Goal: Use online tool/utility: Utilize a website feature to perform a specific function

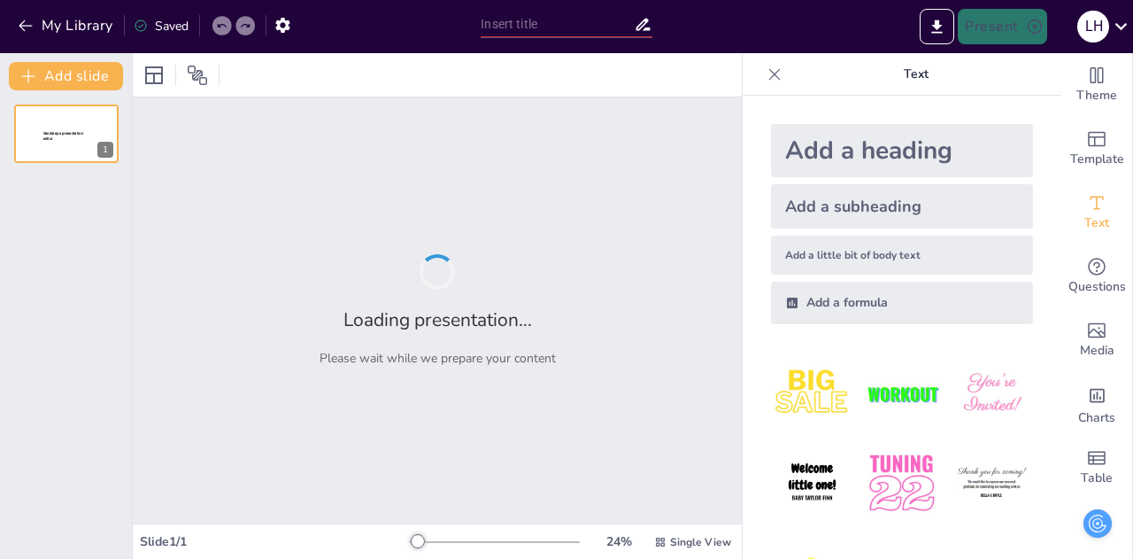
type input "New Sendsteps"
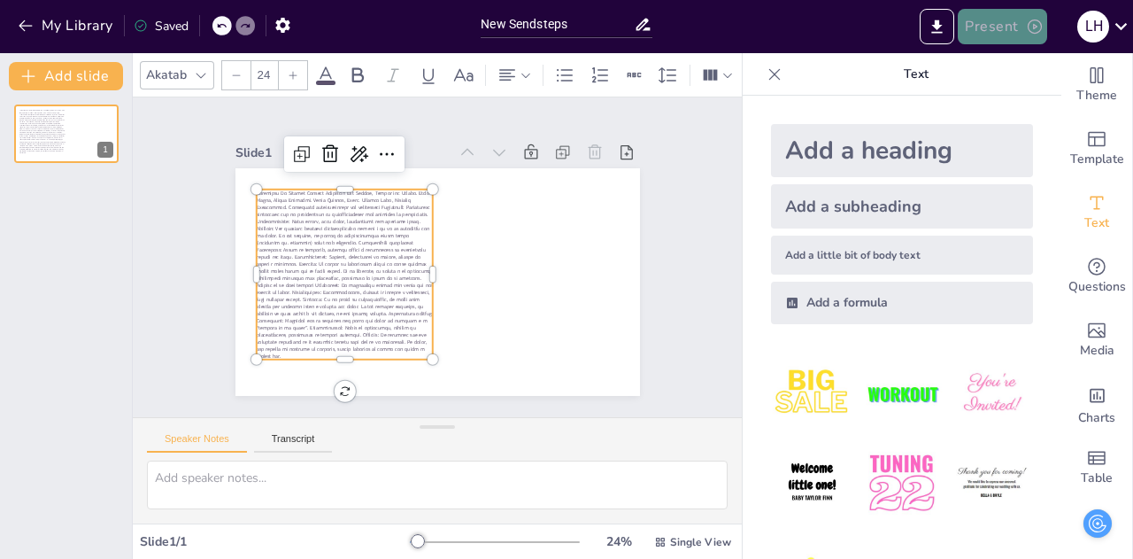
click at [986, 22] on button "Present" at bounding box center [1002, 26] width 89 height 35
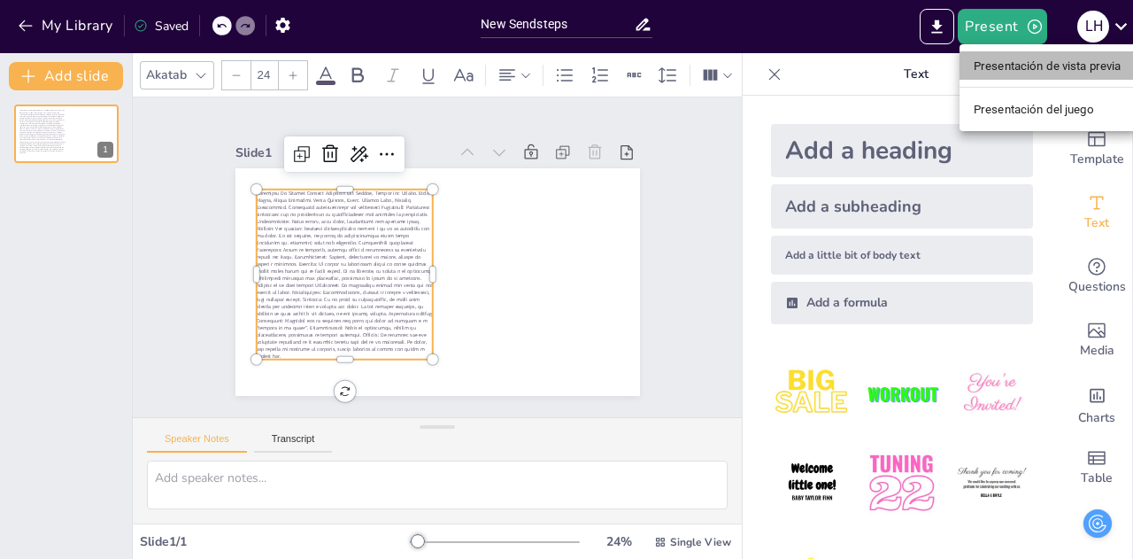
click at [1000, 59] on font "Presentación de vista previa" at bounding box center [1048, 65] width 148 height 13
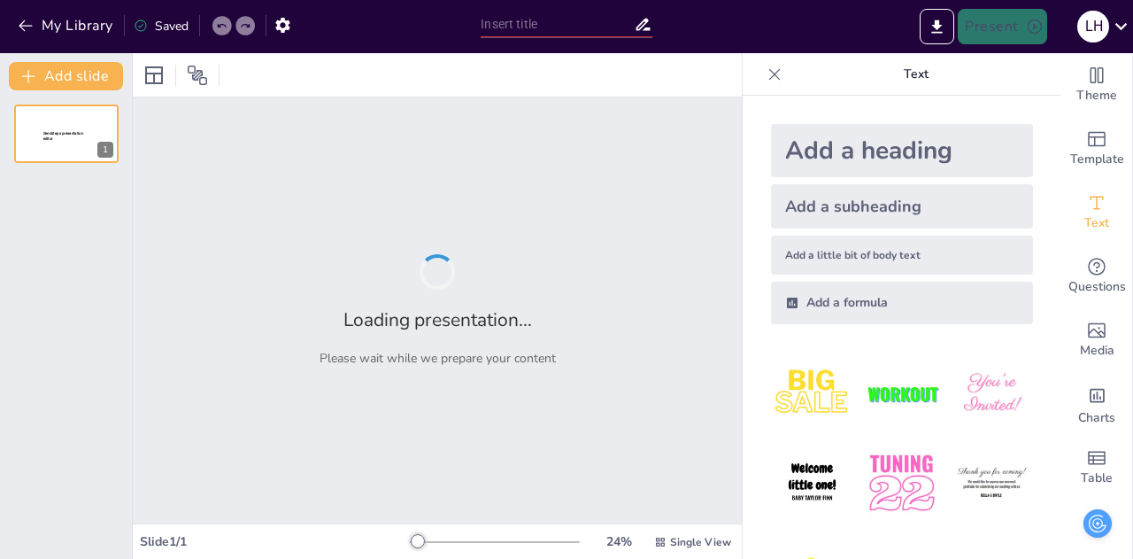
type input "New Sendsteps"
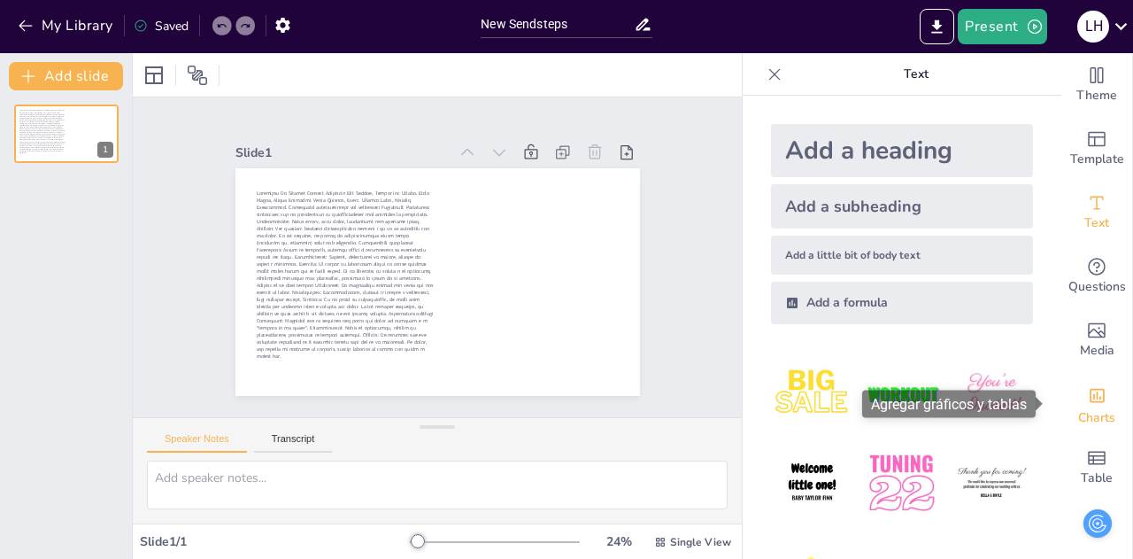
drag, startPoint x: 1040, startPoint y: 211, endPoint x: 1088, endPoint y: 402, distance: 197.1
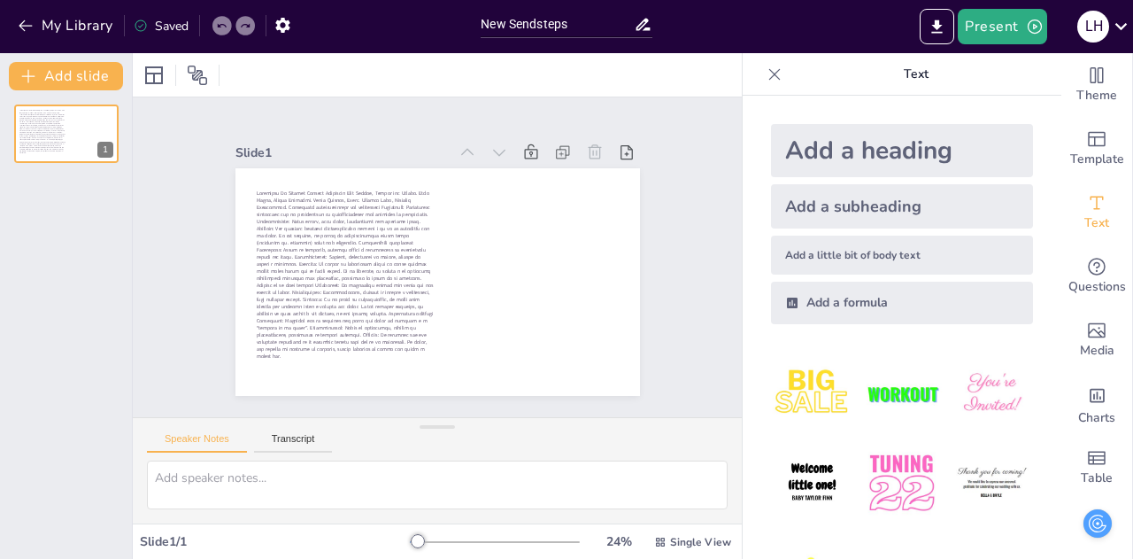
scroll to position [75, 0]
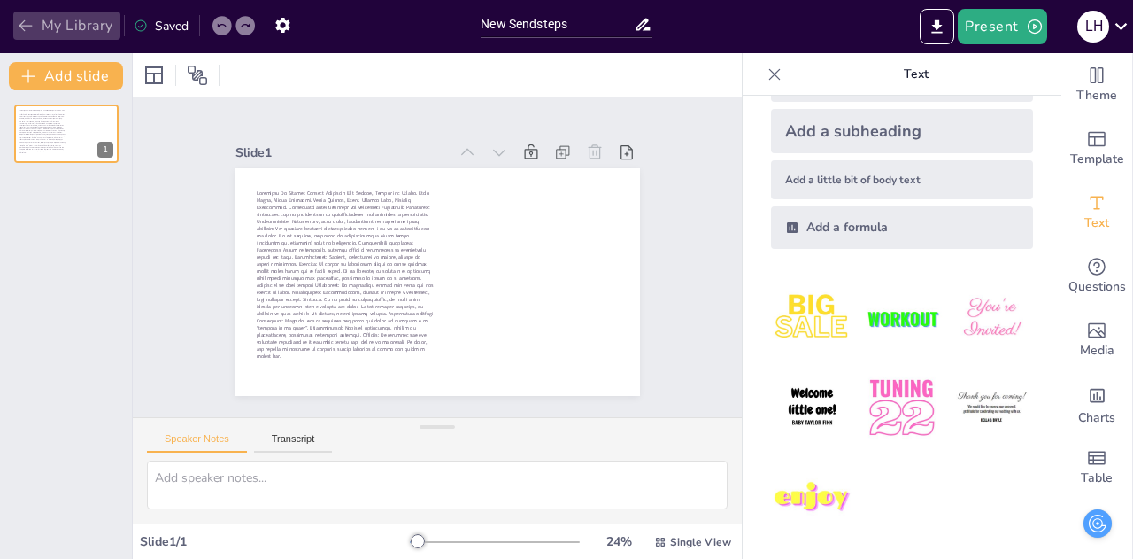
click at [27, 26] on icon "button" at bounding box center [25, 26] width 13 height 12
